Goal: Find specific page/section

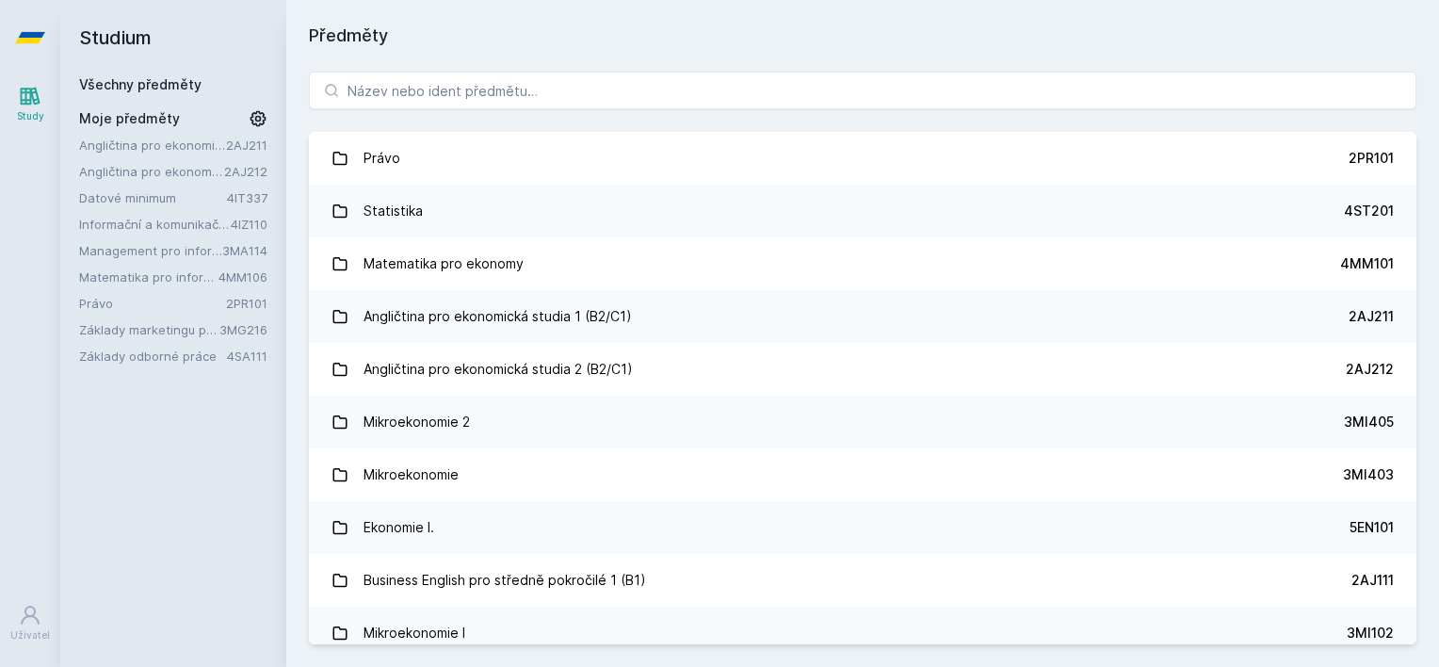
click at [210, 143] on link "Angličtina pro ekonomická studia 1 (B2/C1)" at bounding box center [152, 145] width 147 height 19
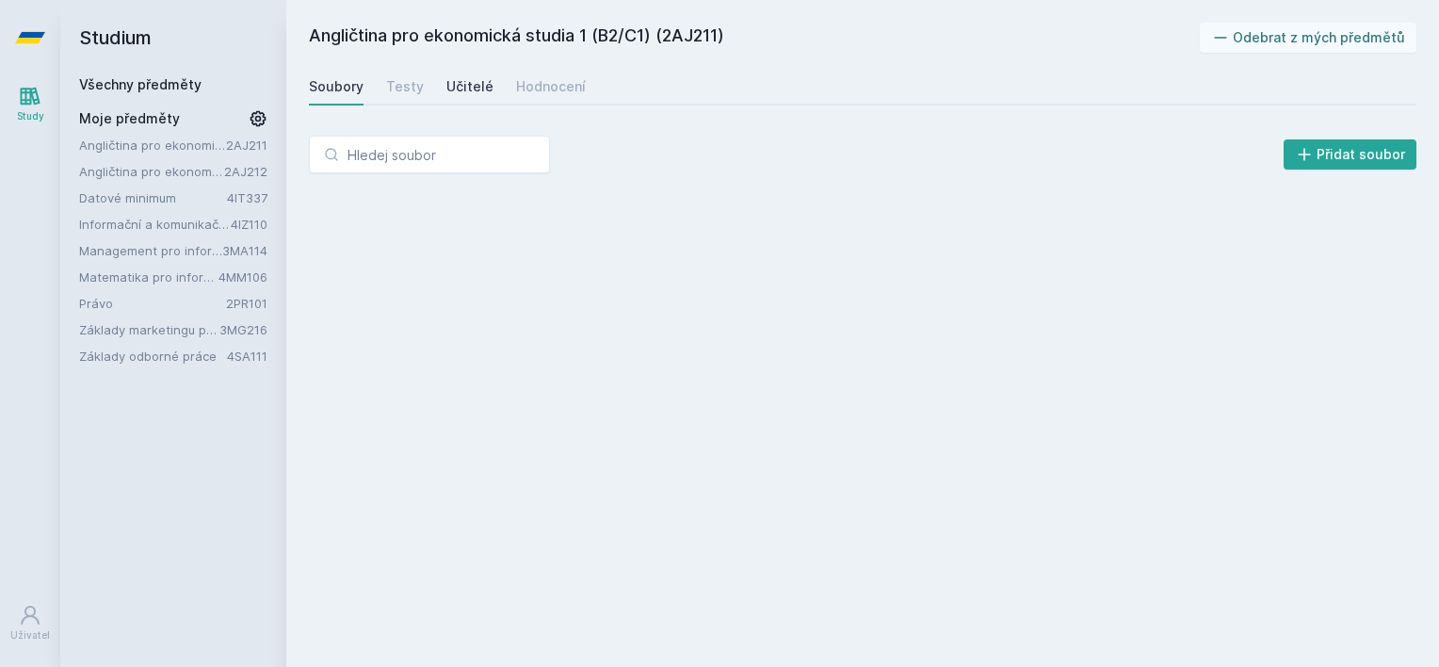
click at [468, 83] on div "Učitelé" at bounding box center [469, 86] width 47 height 19
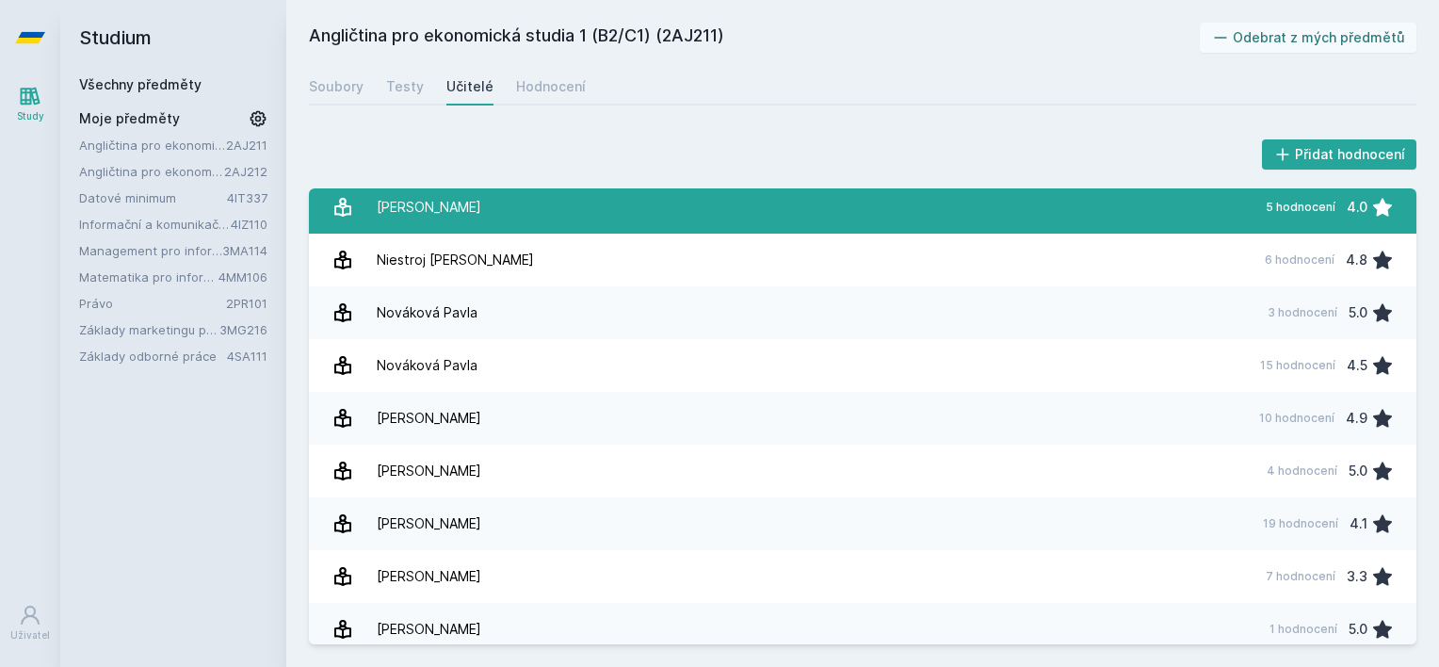
scroll to position [493, 0]
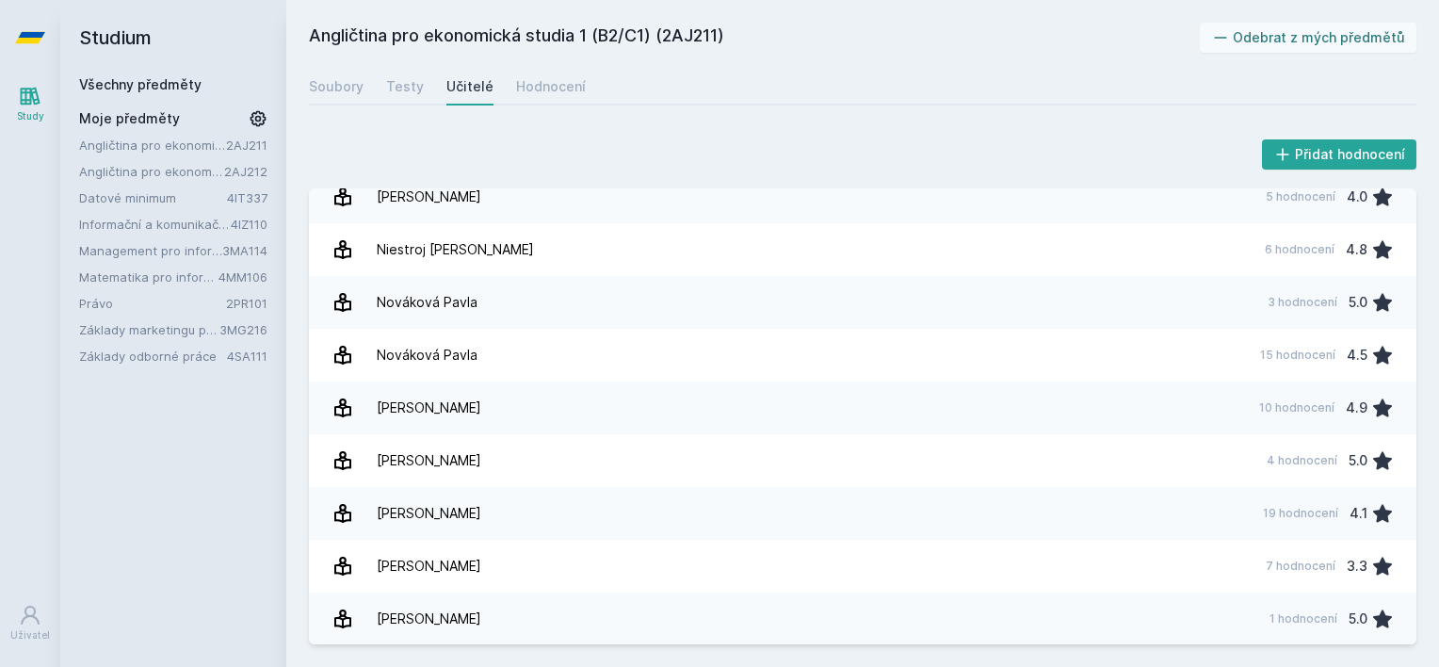
click at [142, 166] on link "Angličtina pro ekonomická studia 2 (B2/C1)" at bounding box center [151, 171] width 145 height 19
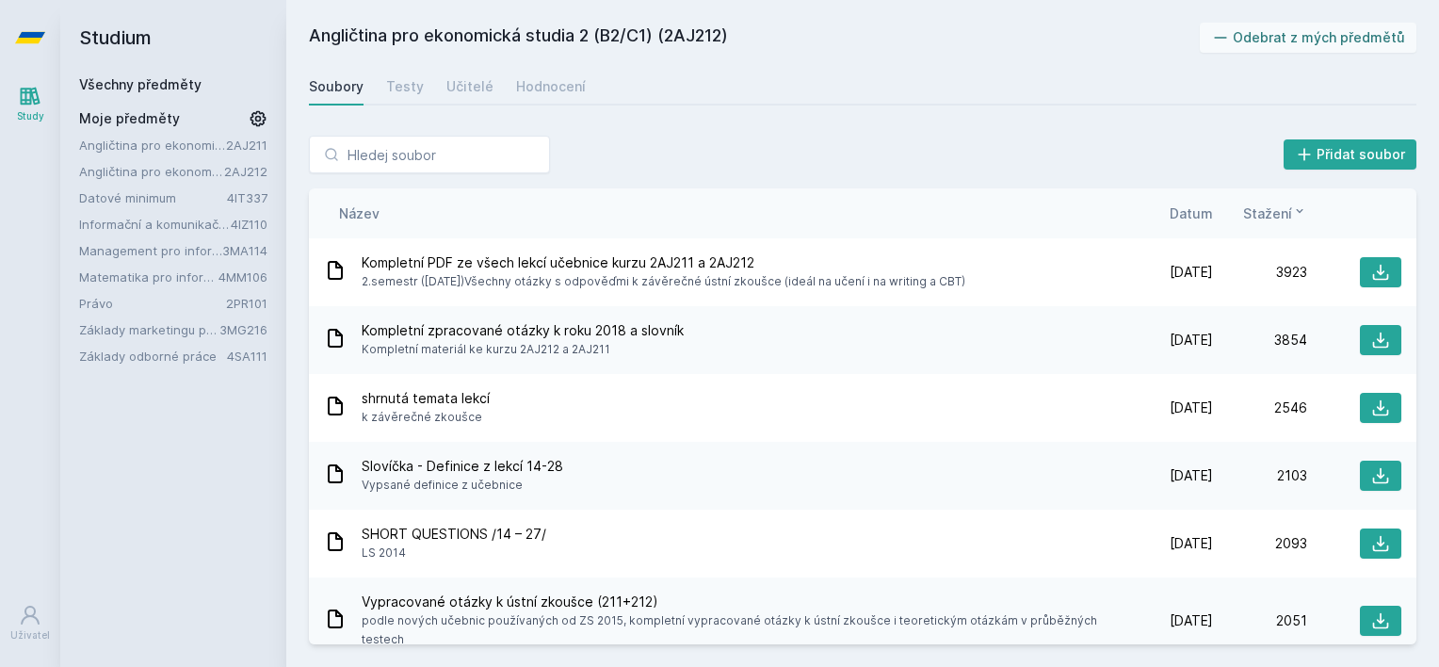
click at [491, 100] on div "Soubory Testy Učitelé Hodnocení" at bounding box center [863, 87] width 1108 height 38
click at [486, 99] on div "Soubory Testy Učitelé Hodnocení" at bounding box center [863, 87] width 1108 height 38
click at [479, 94] on div "Učitelé" at bounding box center [469, 86] width 47 height 19
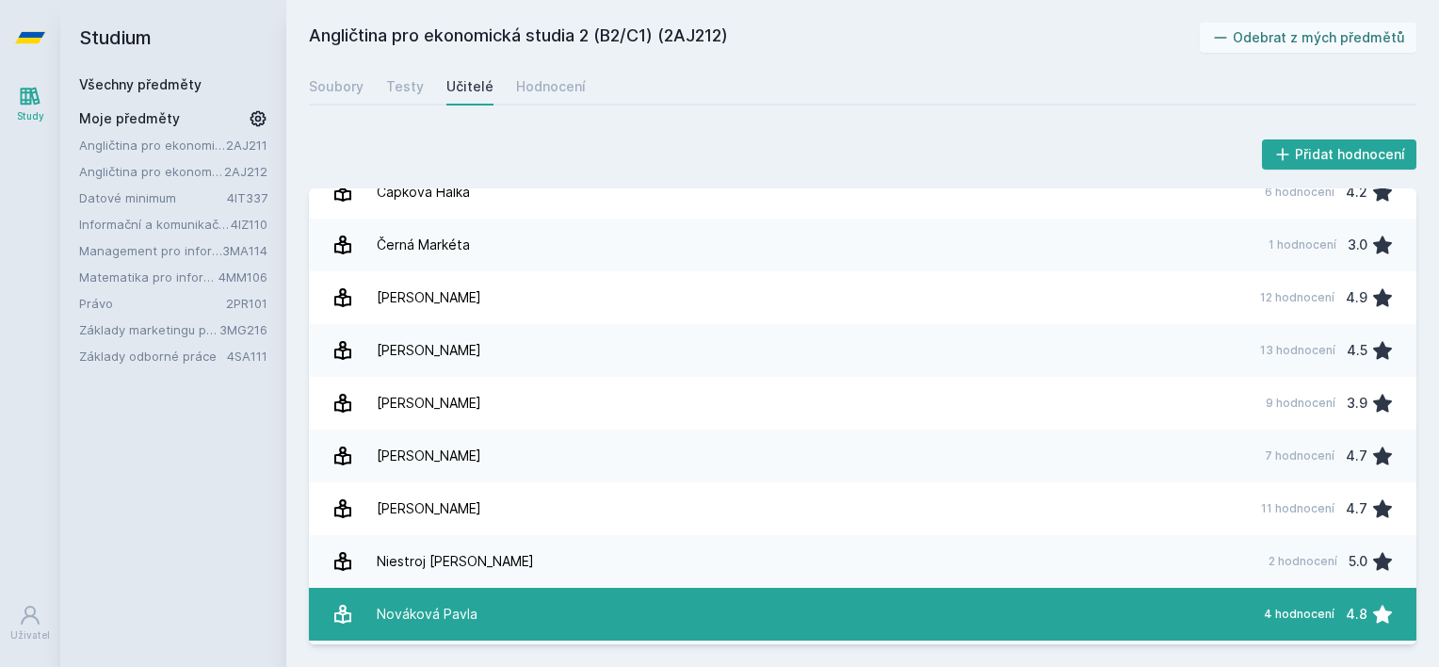
scroll to position [105, 0]
